Goal: Task Accomplishment & Management: Manage account settings

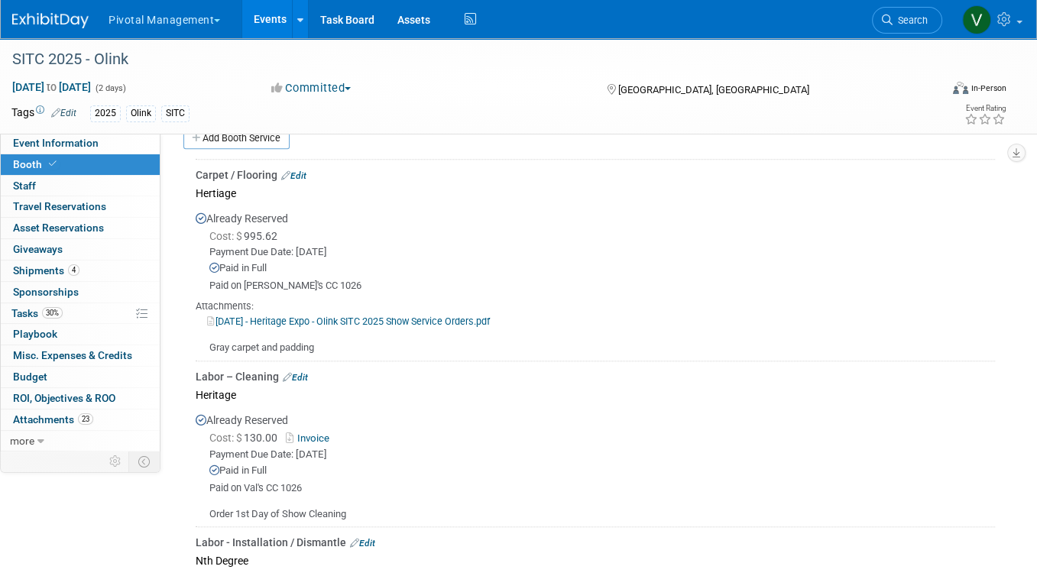
click at [270, 17] on link "Events" at bounding box center [270, 19] width 56 height 38
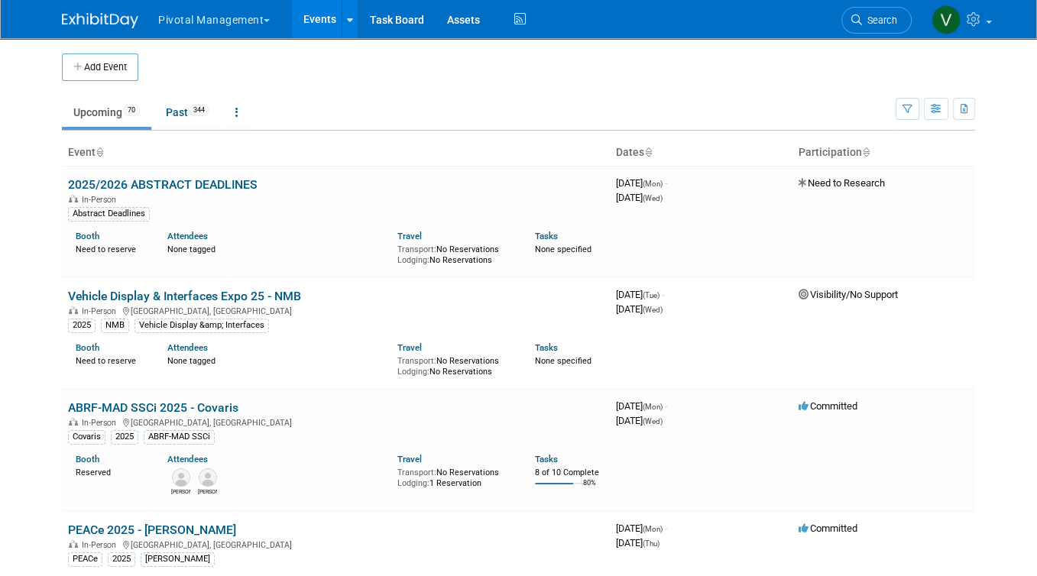
scroll to position [3359, 0]
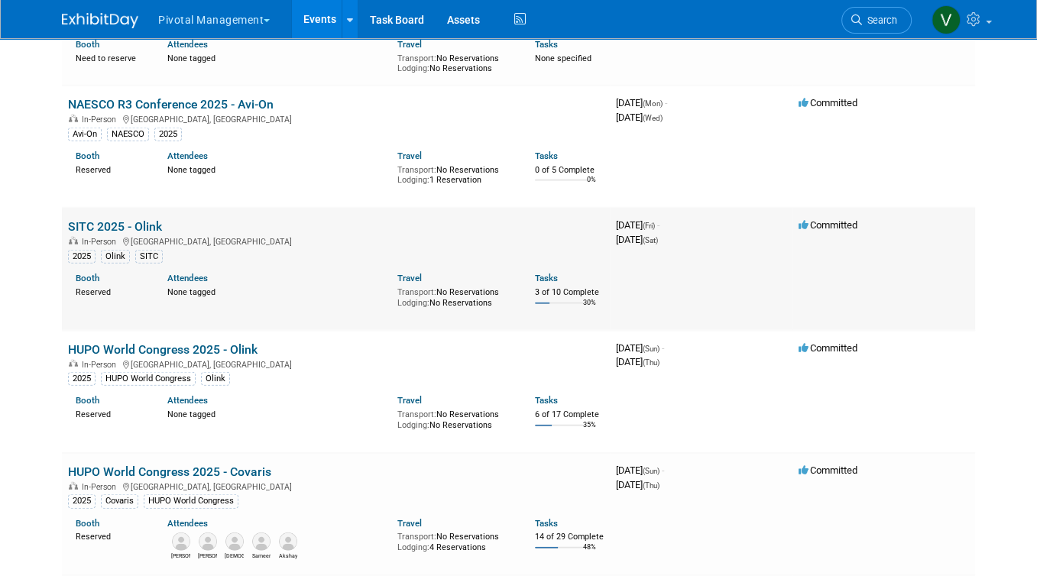
click at [144, 234] on link "SITC 2025 - Olink" at bounding box center [115, 226] width 94 height 15
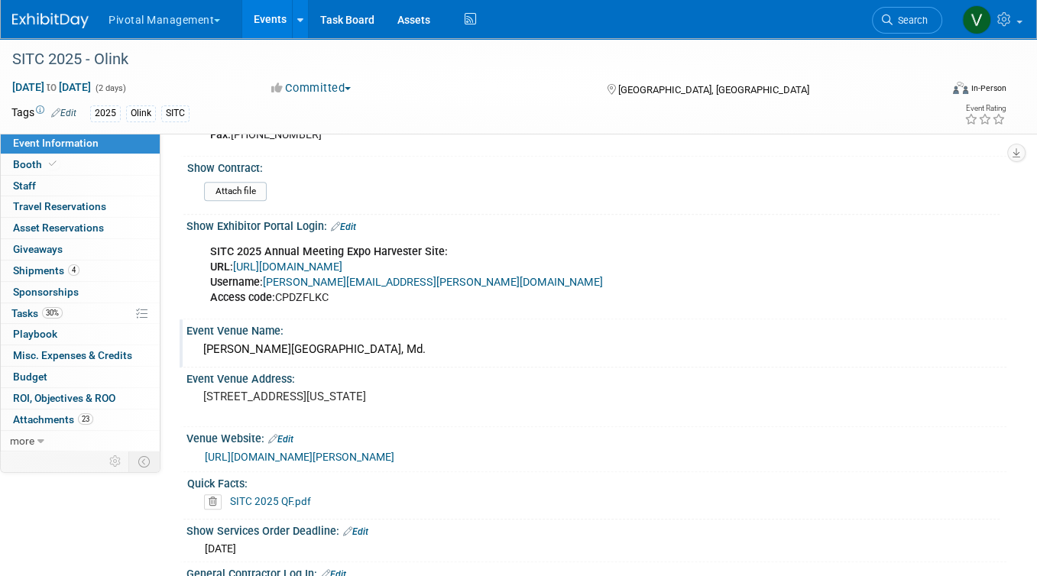
scroll to position [1065, 0]
click at [287, 507] on link "SITC 2025 QF.pdf" at bounding box center [270, 500] width 81 height 12
click at [322, 263] on link "https://www.conferenceharvester.com/harvester2ex/login.asp?EventKey=NAKXYFLC" at bounding box center [287, 266] width 109 height 13
click at [346, 221] on link "Edit" at bounding box center [343, 226] width 25 height 11
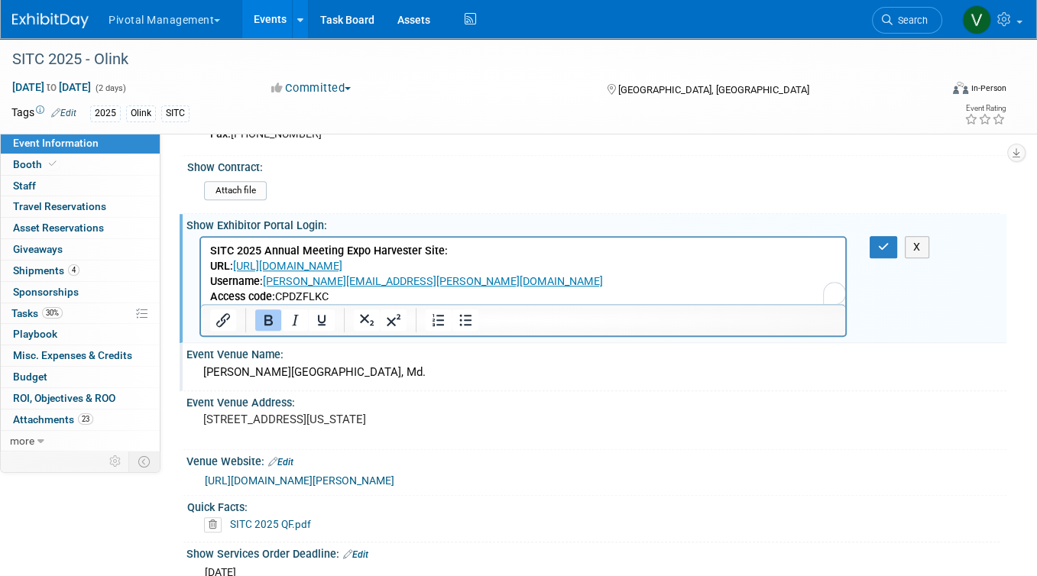
scroll to position [0, 0]
click at [365, 297] on p "SITC 2025 Annual Meeting Expo Harvester Site: URL: https://www.conferenceharves…" at bounding box center [523, 273] width 627 height 61
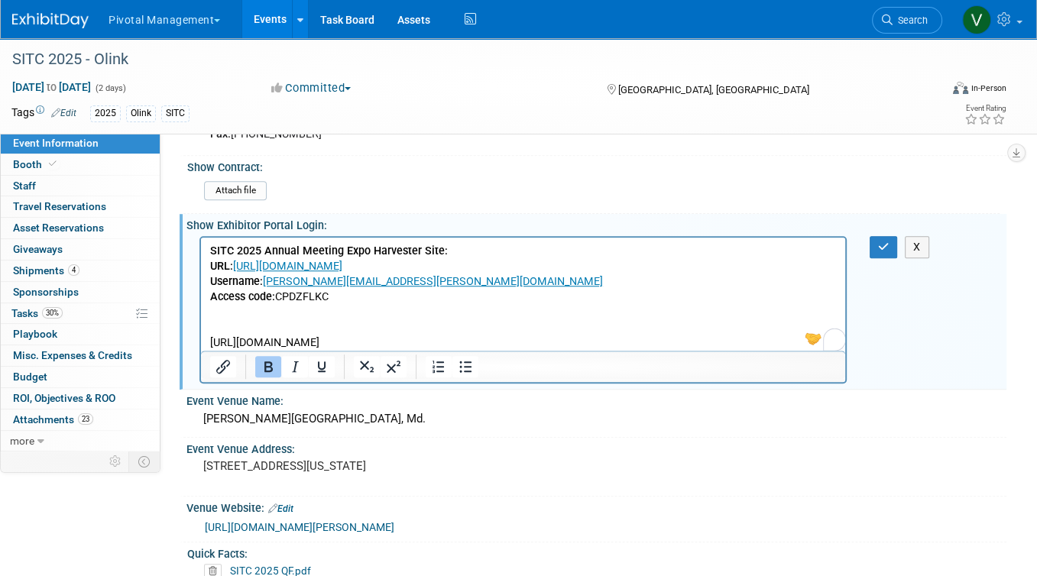
click at [554, 331] on p "To enrich screen reader interactions, please activate Accessibility in Grammarl…" at bounding box center [523, 326] width 627 height 15
click at [882, 241] on icon "button" at bounding box center [883, 246] width 11 height 11
